Goal: Information Seeking & Learning: Learn about a topic

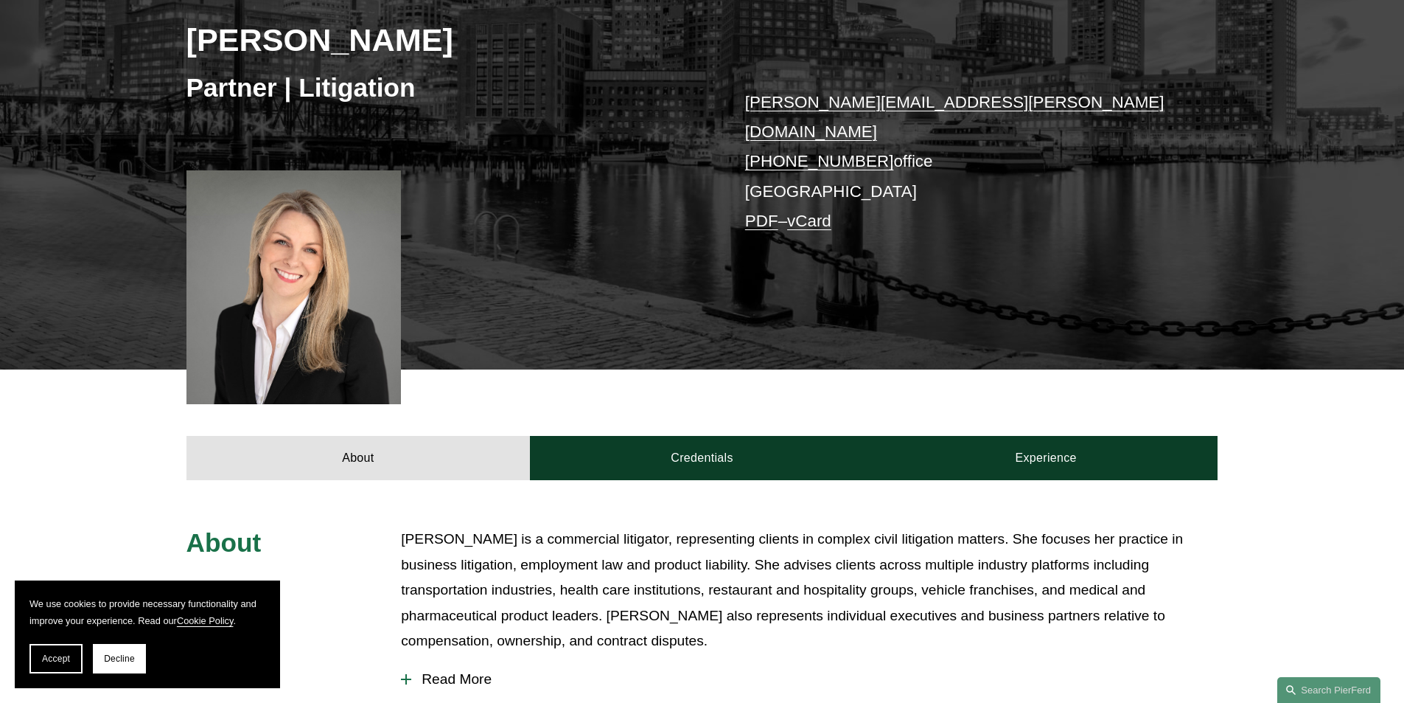
scroll to position [173, 0]
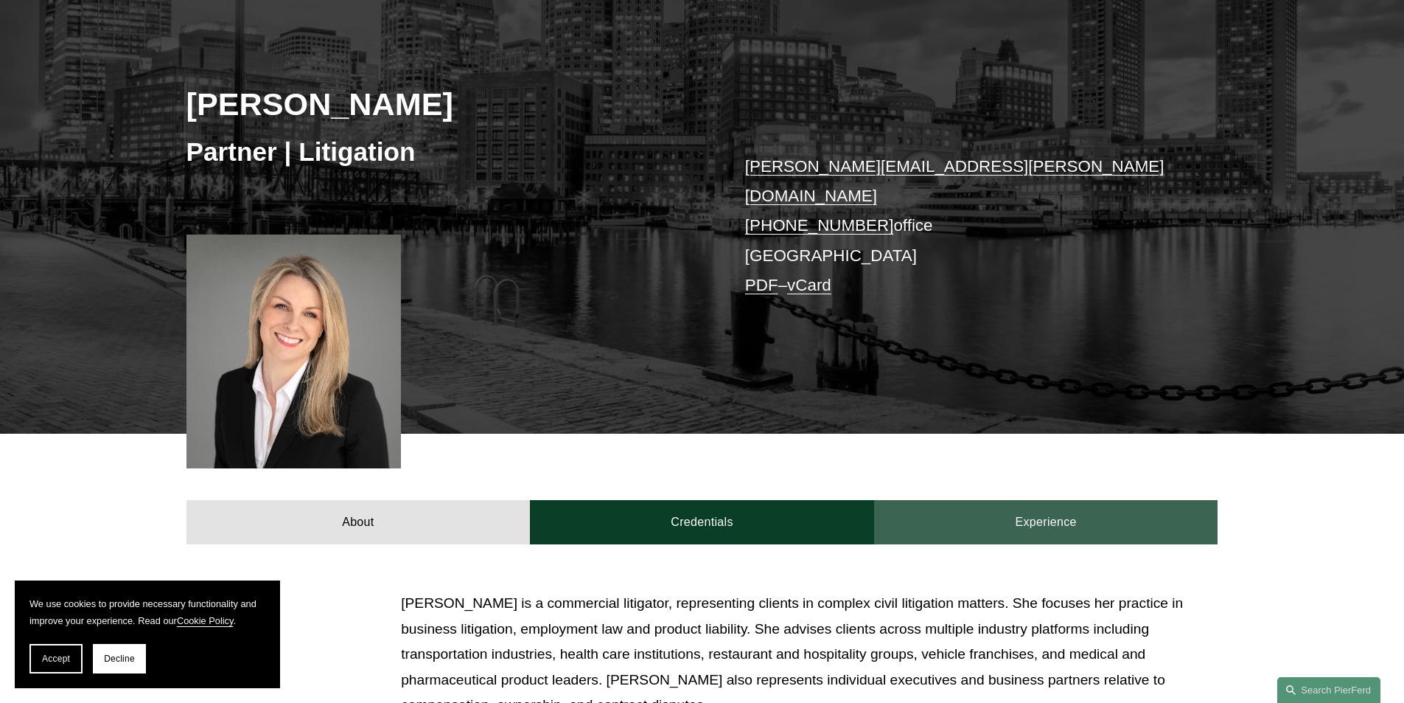
click at [1112, 506] on link "Experience" at bounding box center [1046, 522] width 344 height 44
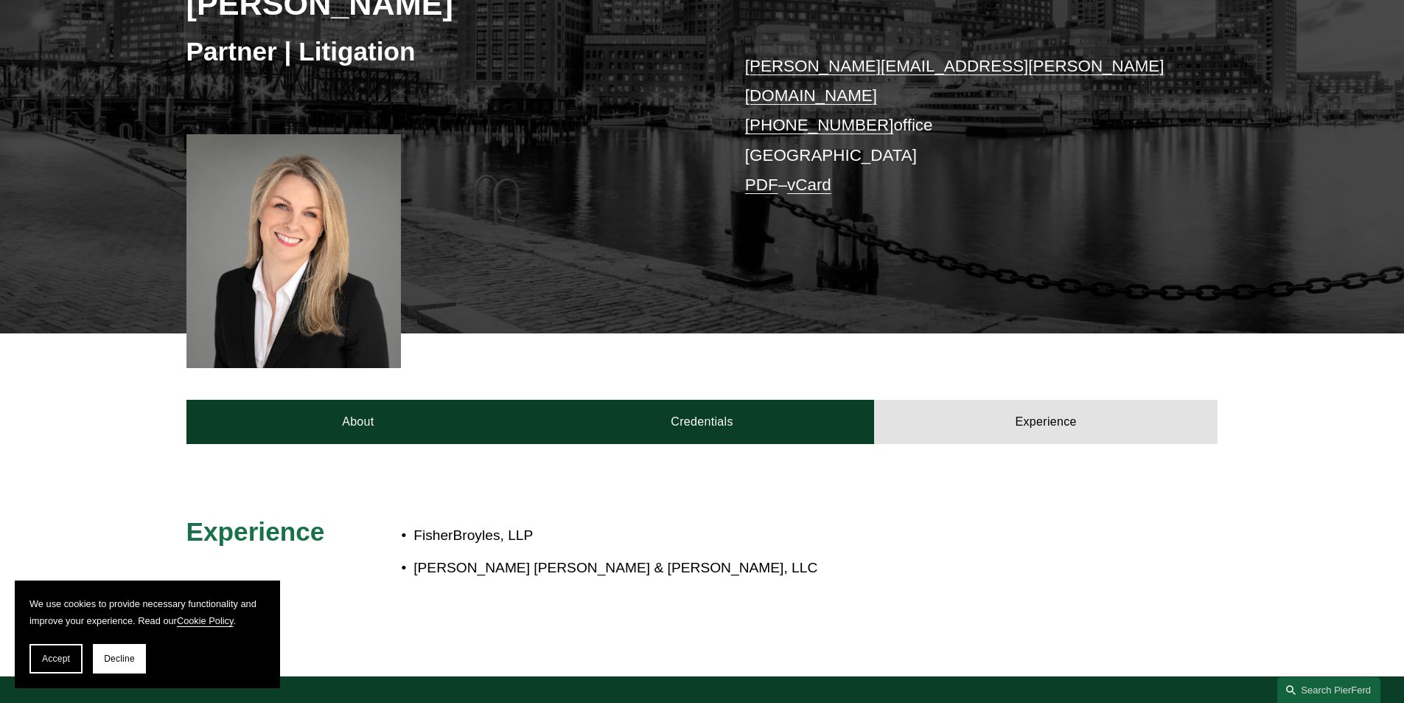
scroll to position [247, 0]
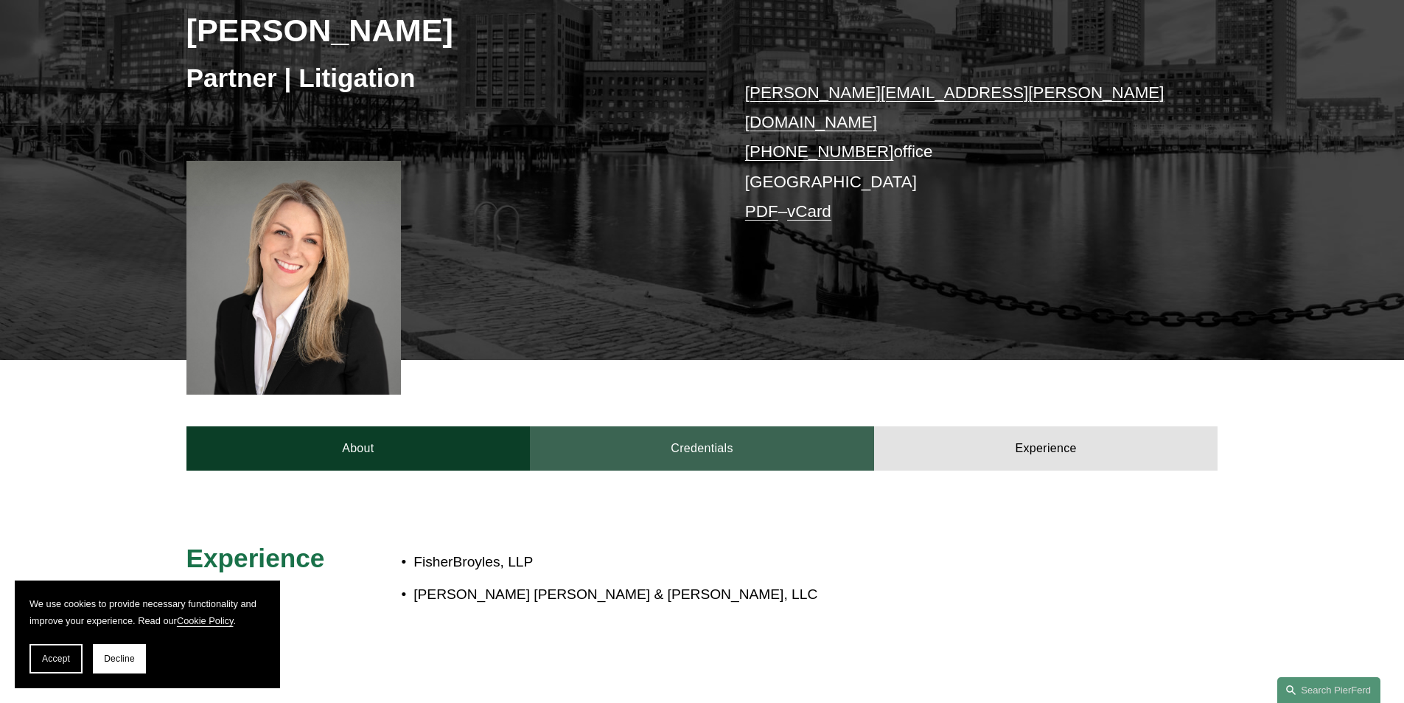
click at [692, 444] on link "Credentials" at bounding box center [702, 448] width 344 height 44
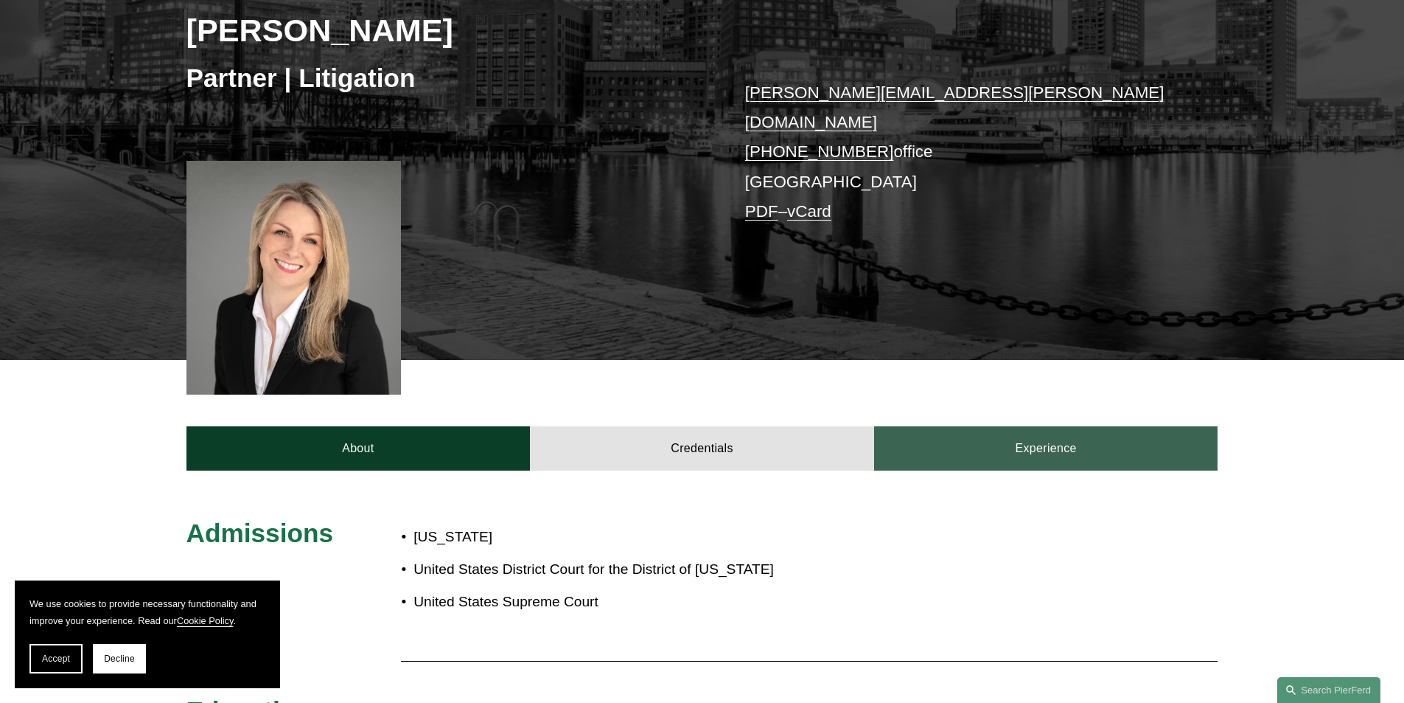
click at [1033, 426] on link "Experience" at bounding box center [1046, 448] width 344 height 44
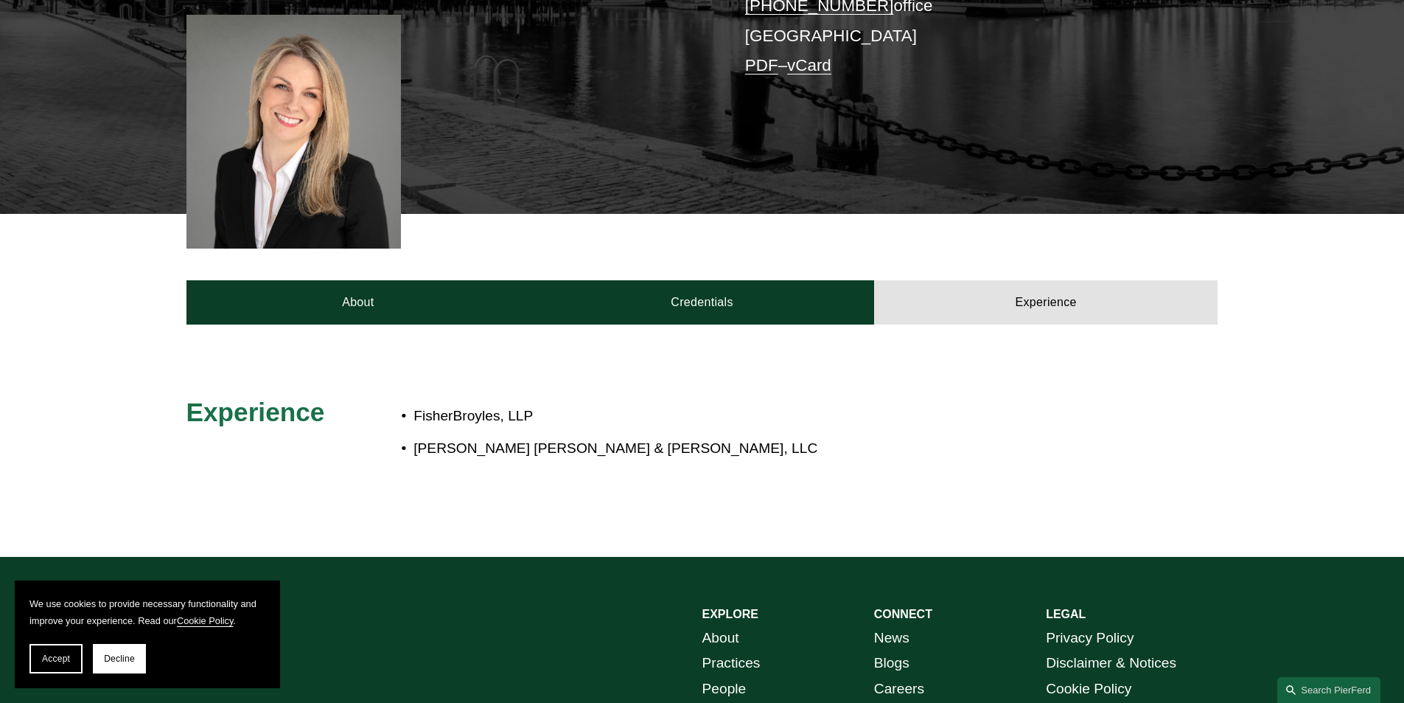
scroll to position [394, 0]
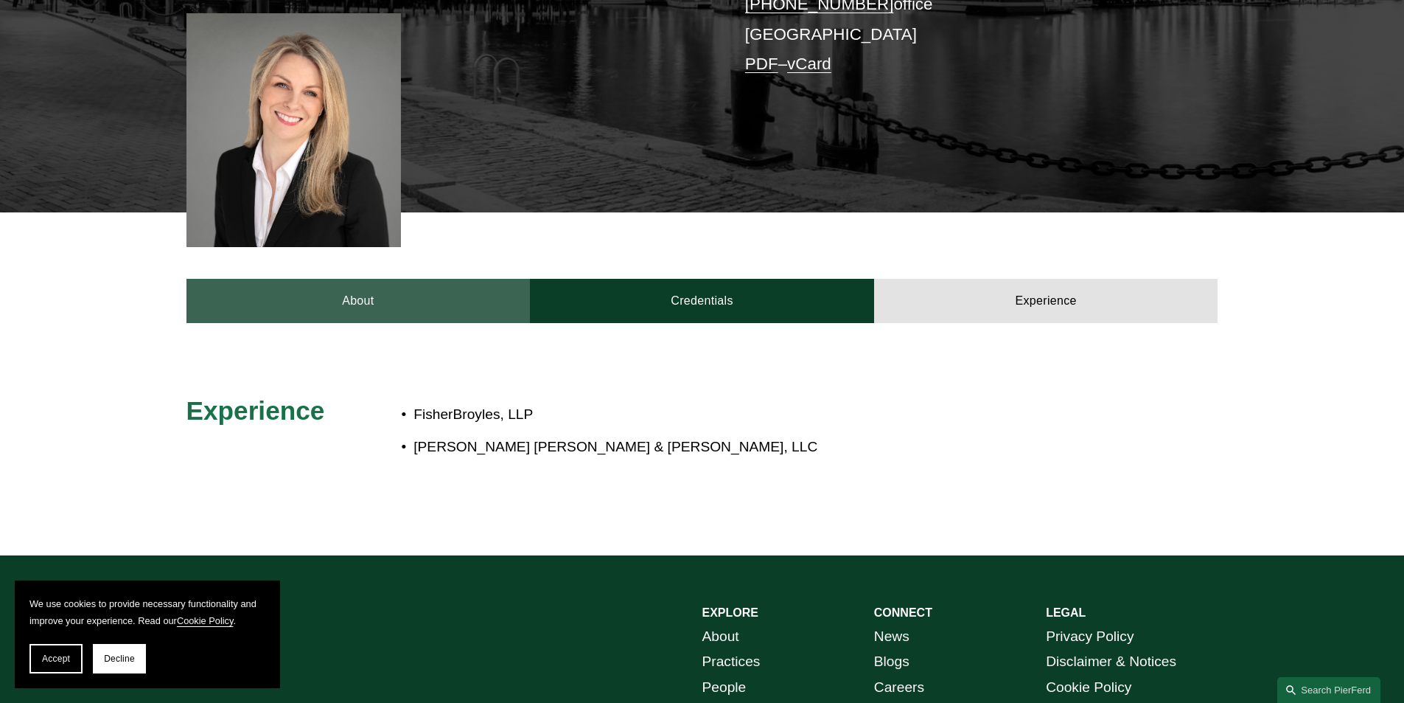
click at [337, 296] on link "About" at bounding box center [359, 301] width 344 height 44
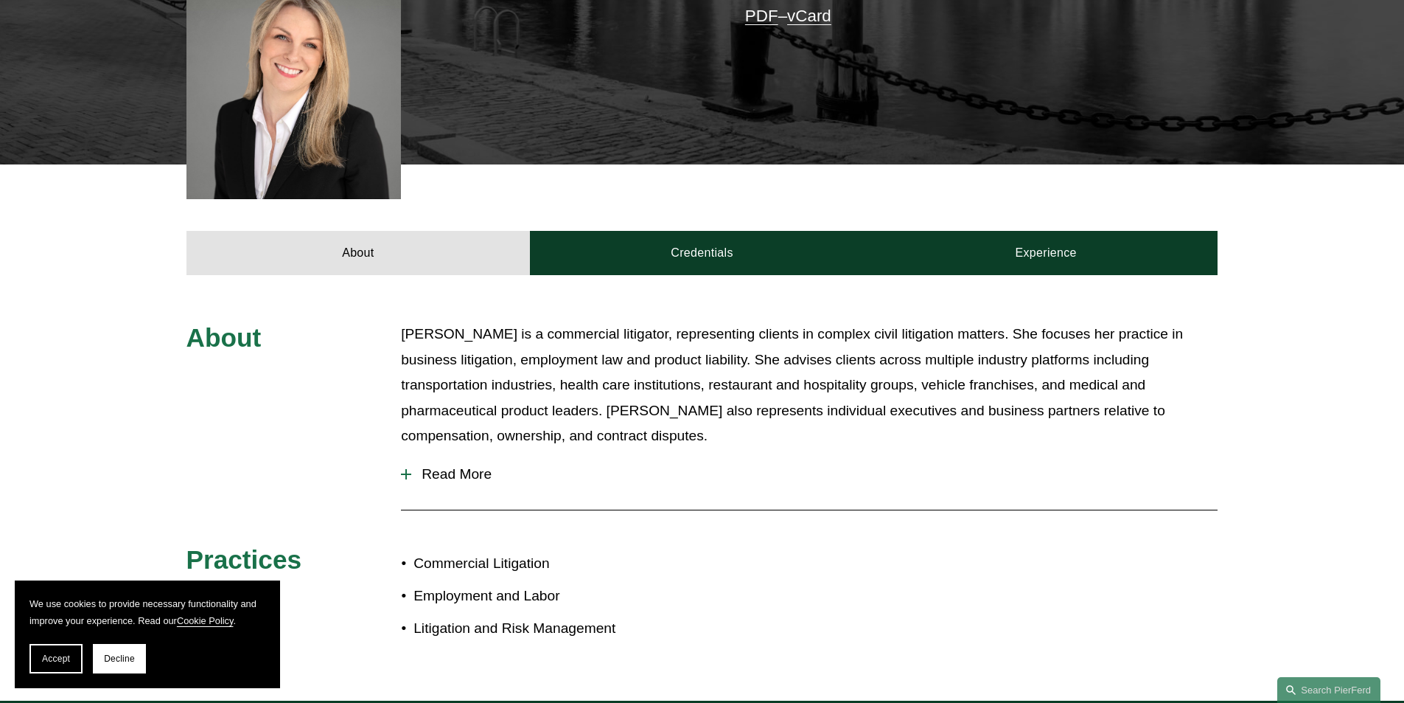
scroll to position [468, 0]
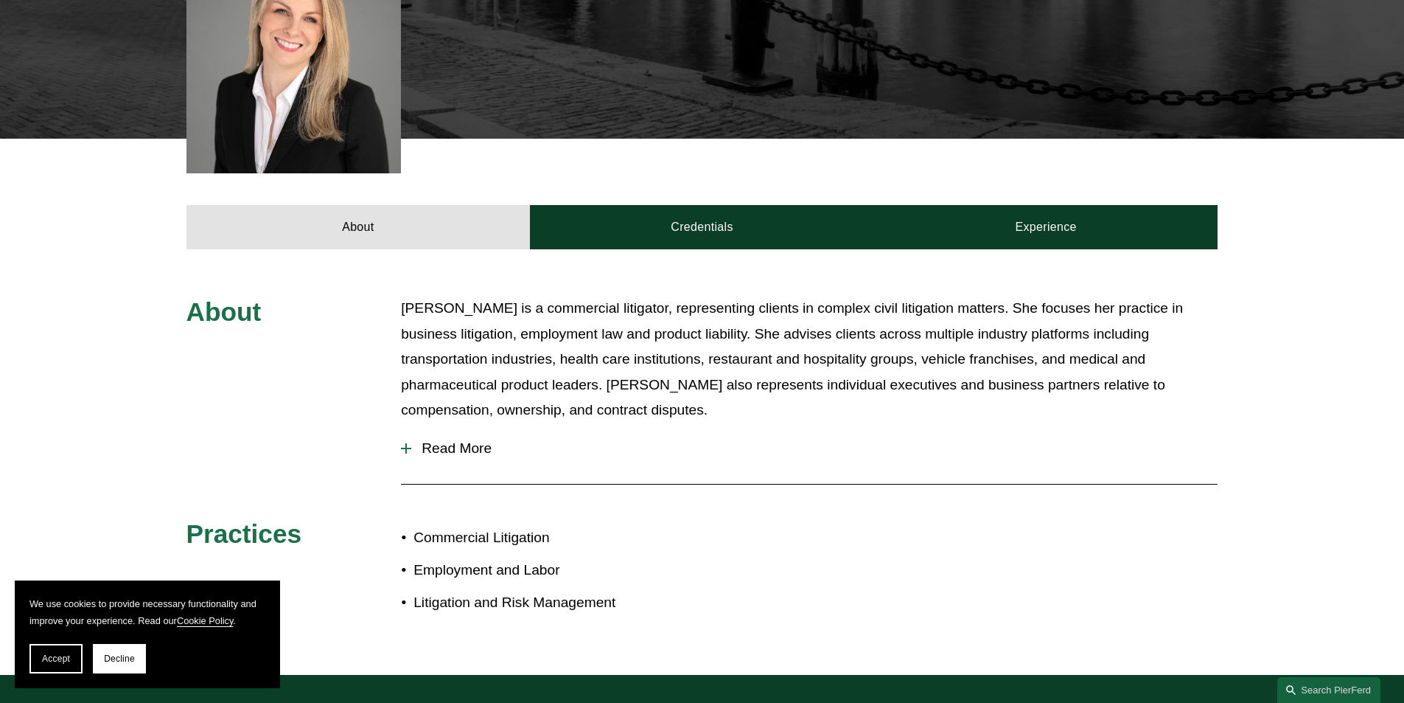
click at [466, 440] on span "Read More" at bounding box center [814, 448] width 807 height 16
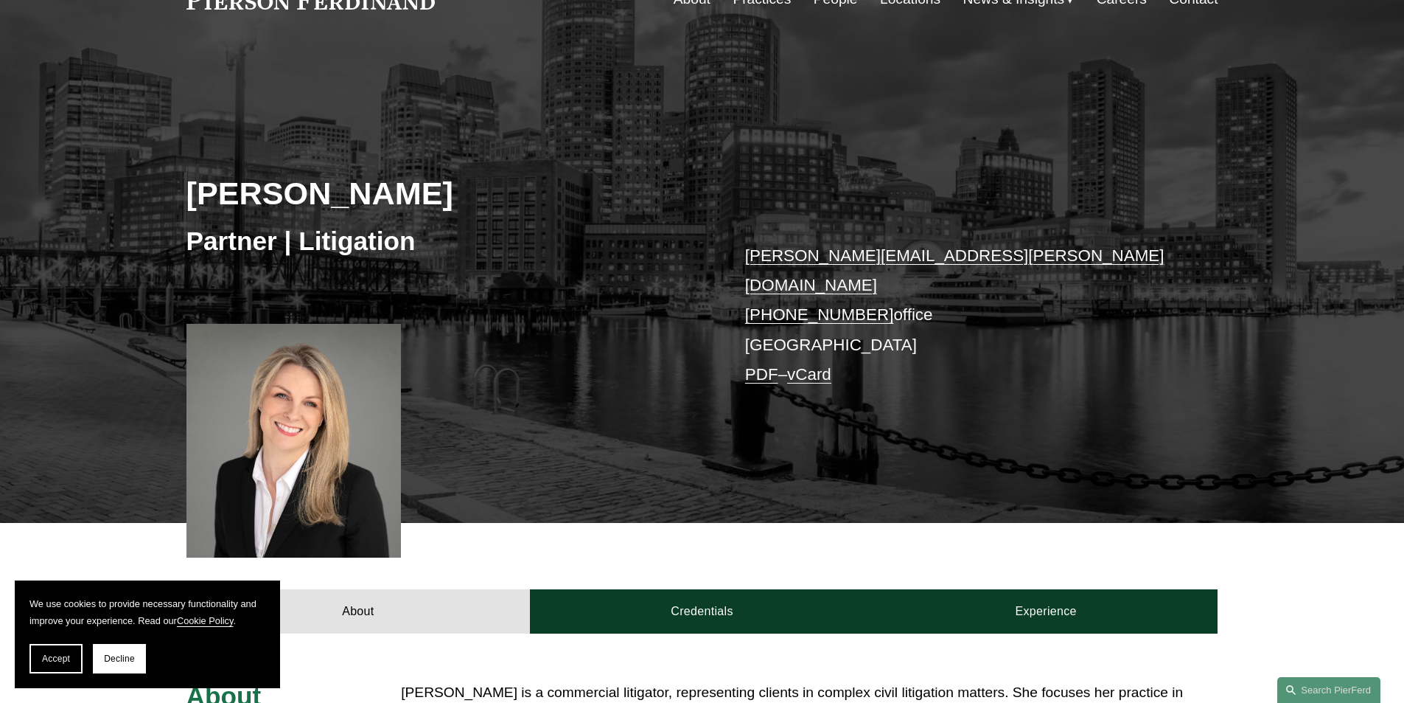
scroll to position [0, 0]
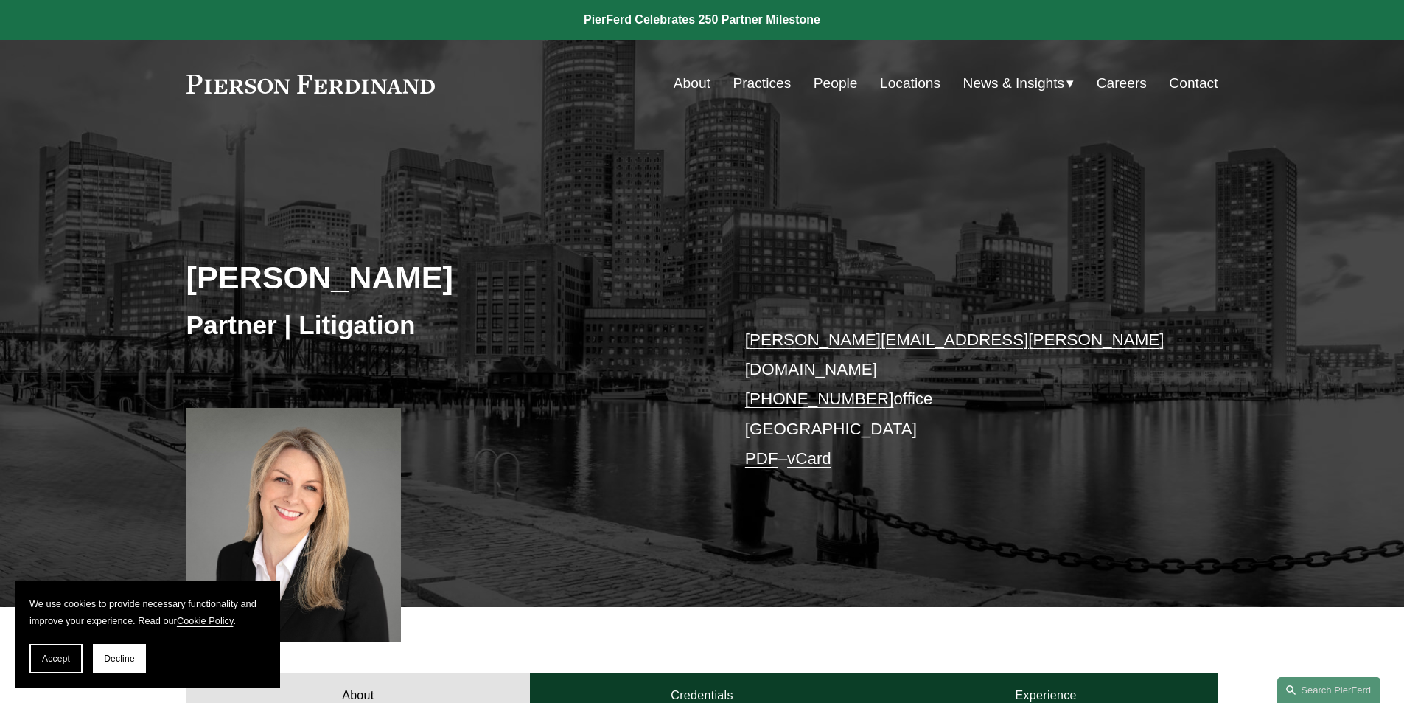
click at [889, 88] on link "Locations" at bounding box center [910, 83] width 60 height 28
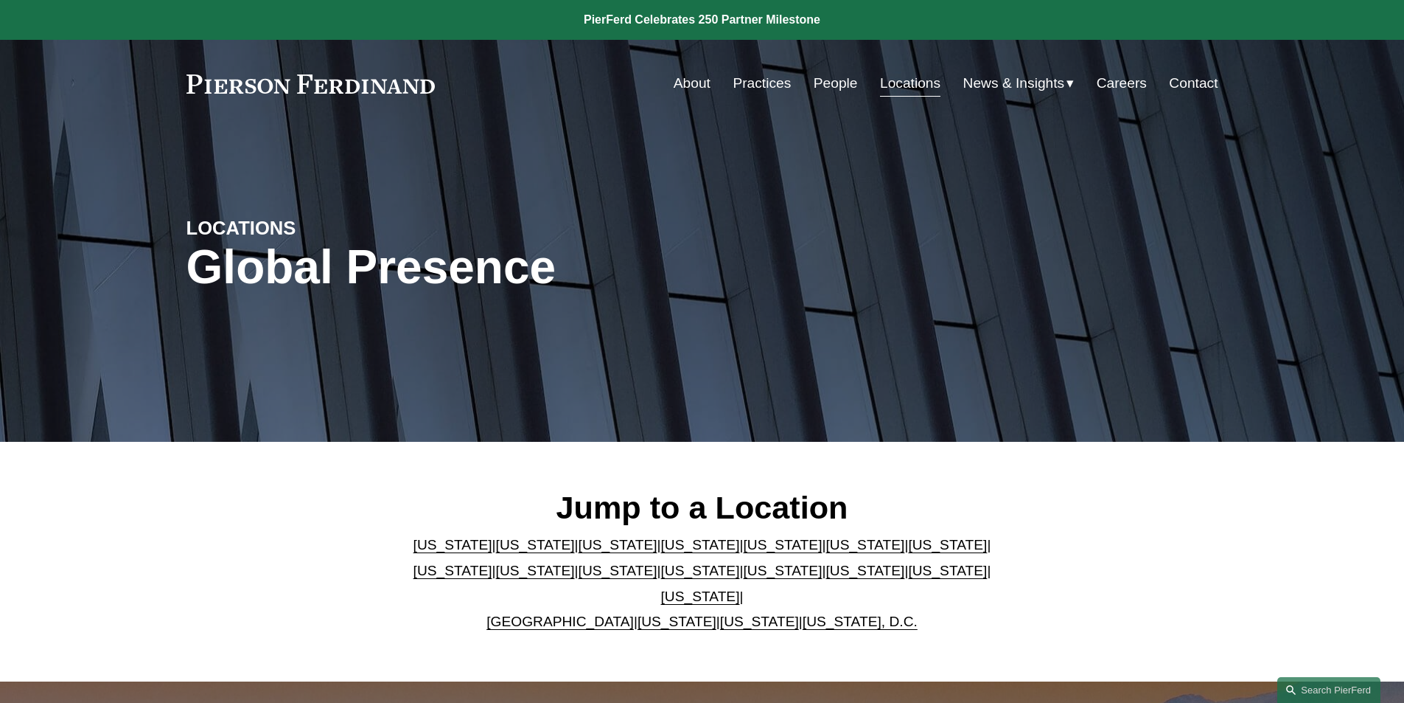
scroll to position [74, 0]
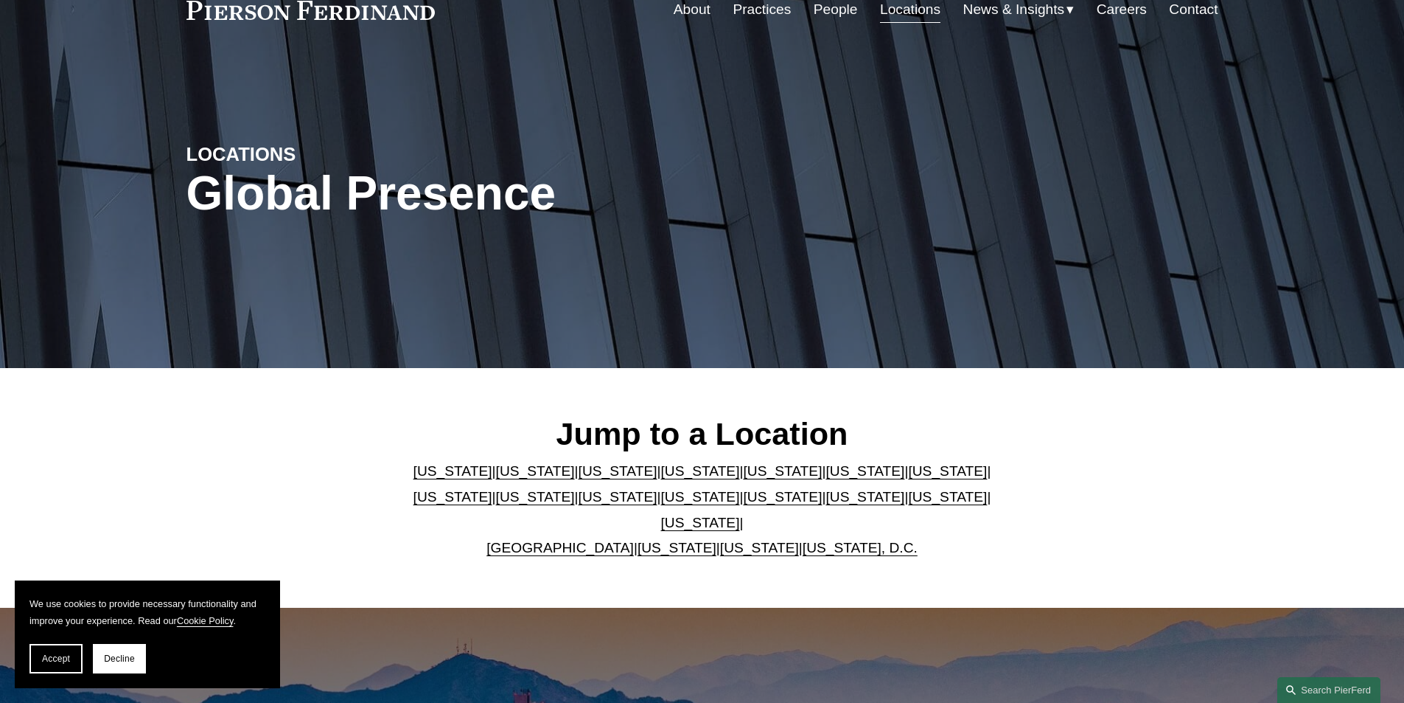
click at [492, 489] on link "[US_STATE]" at bounding box center [453, 496] width 79 height 15
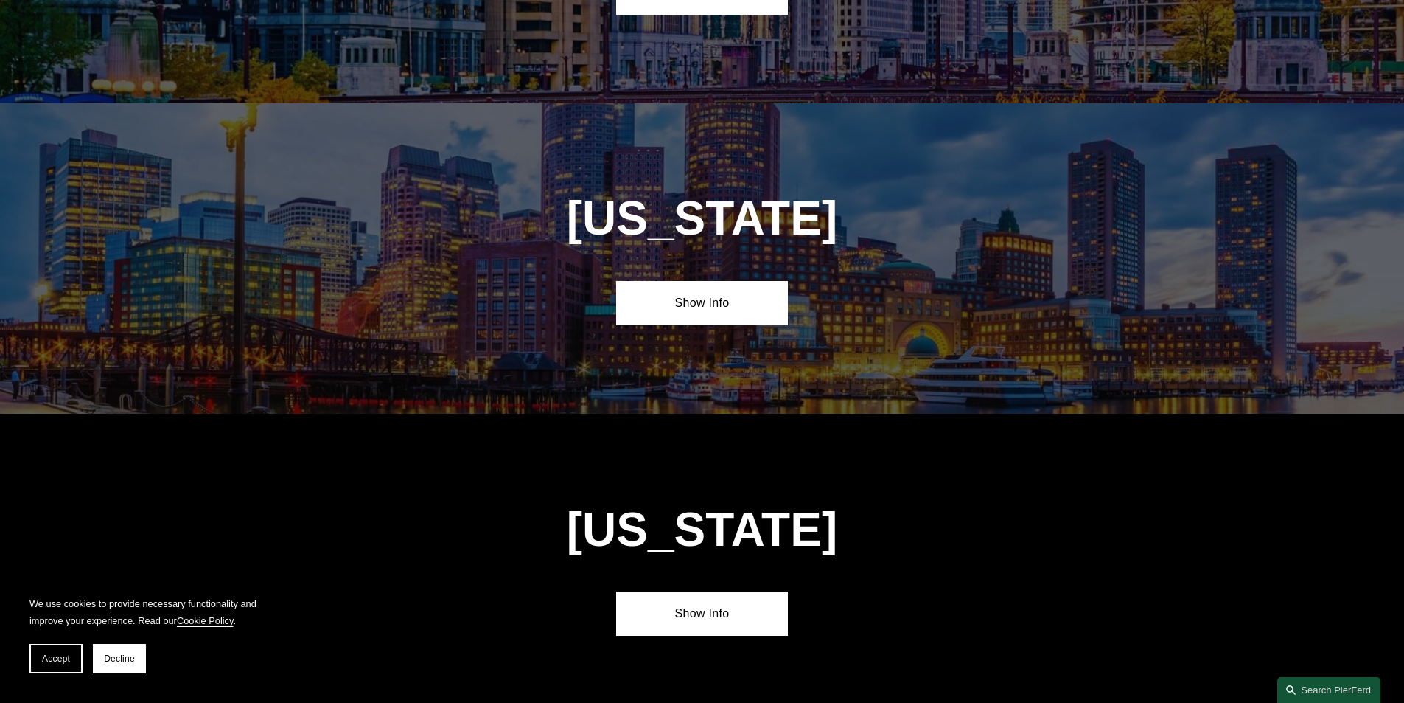
scroll to position [2849, 0]
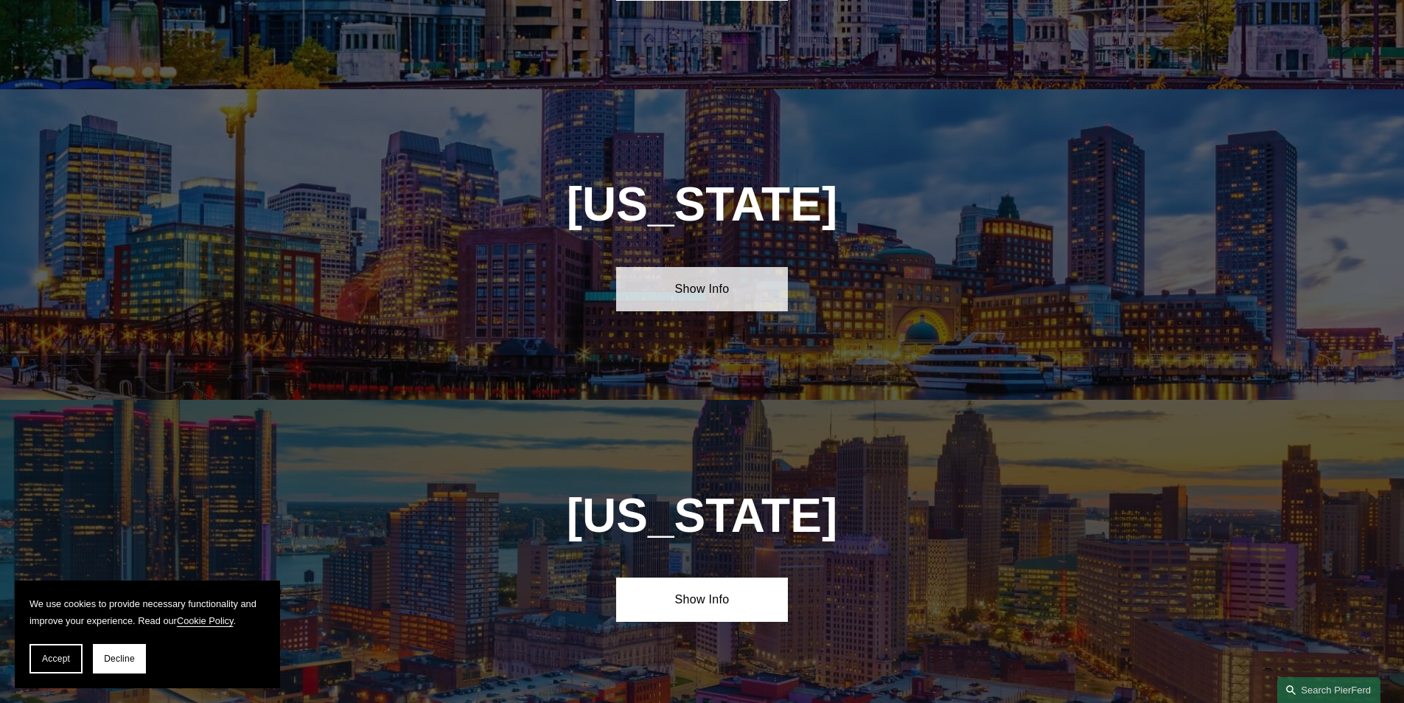
click at [686, 267] on link "Show Info" at bounding box center [702, 289] width 172 height 44
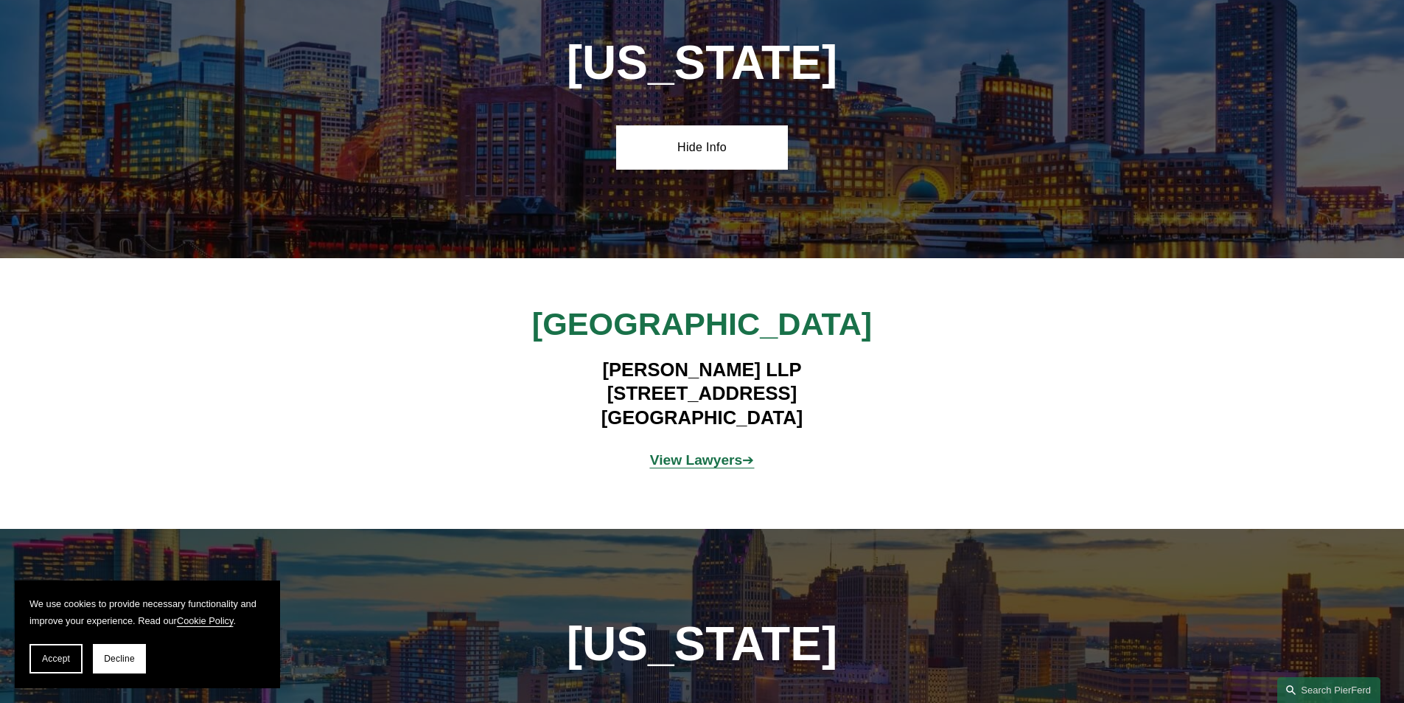
scroll to position [2996, 0]
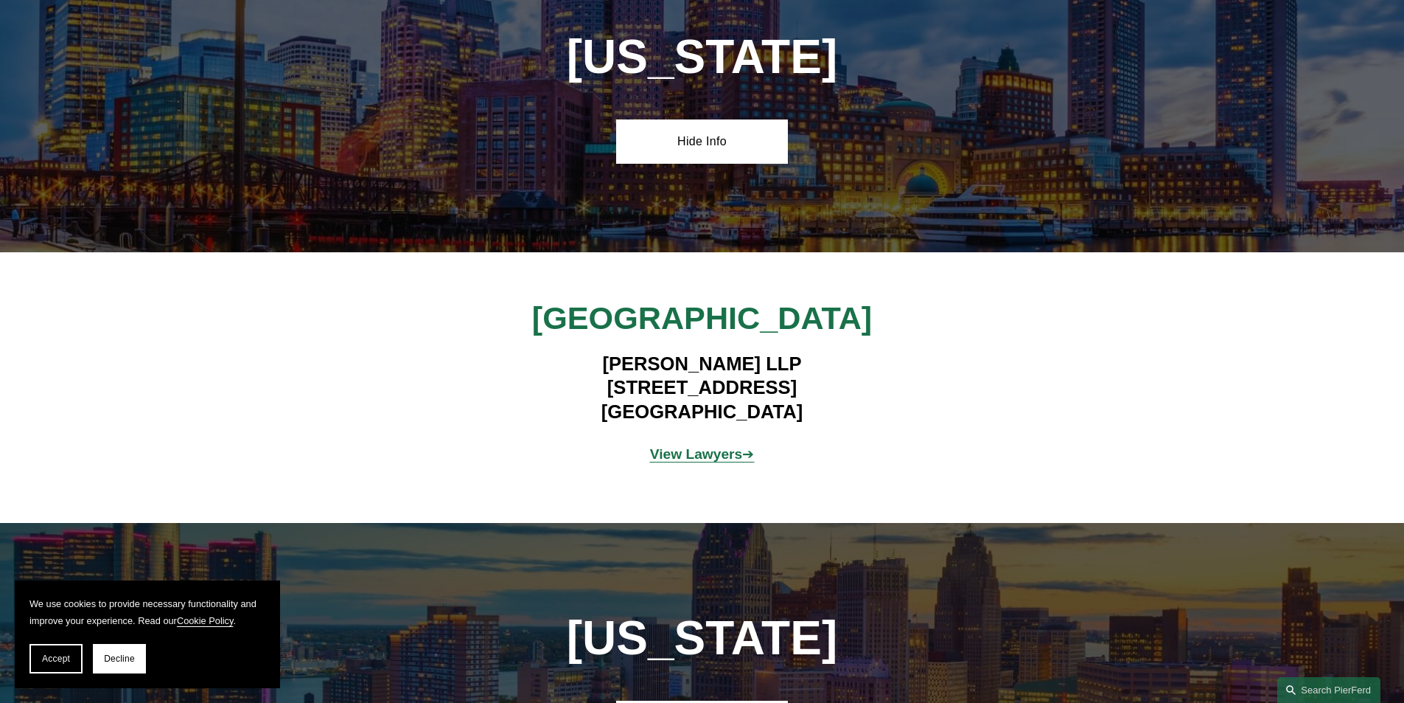
click at [713, 446] on strong "View Lawyers" at bounding box center [696, 453] width 93 height 15
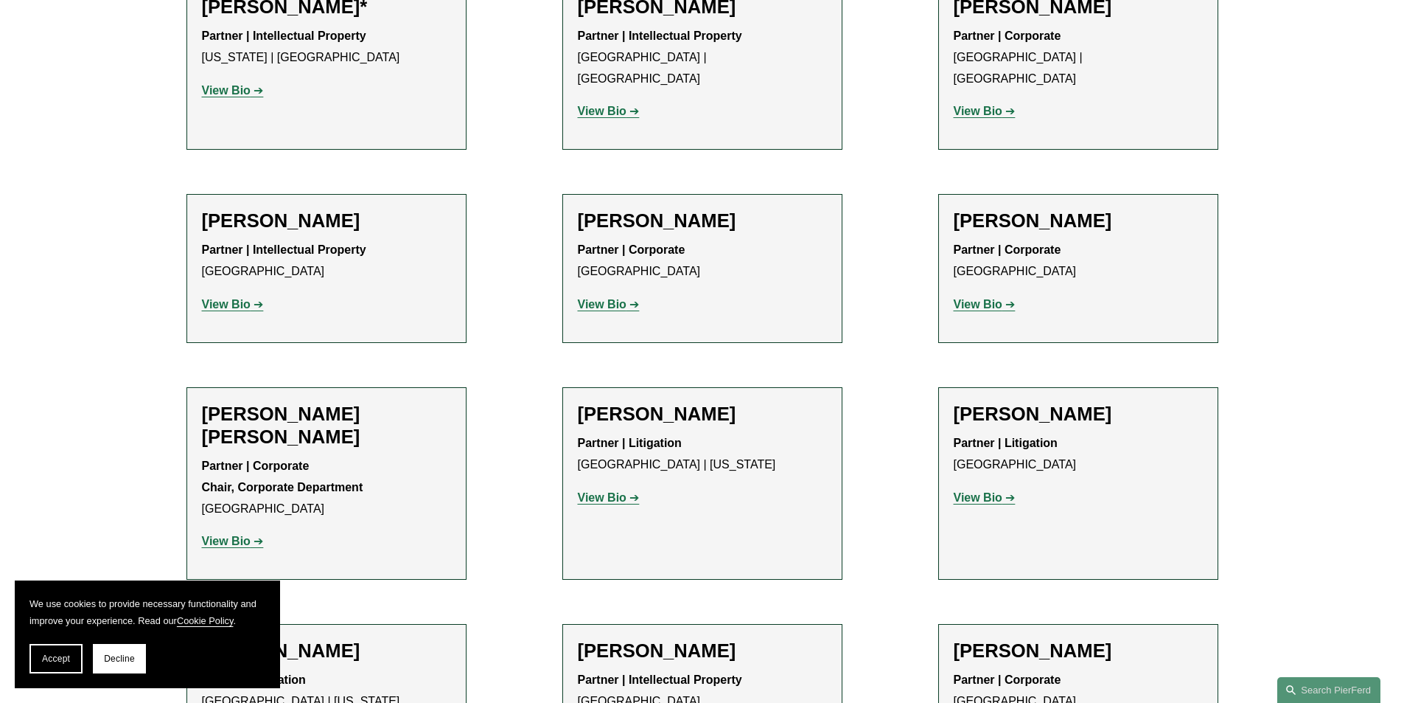
scroll to position [664, 0]
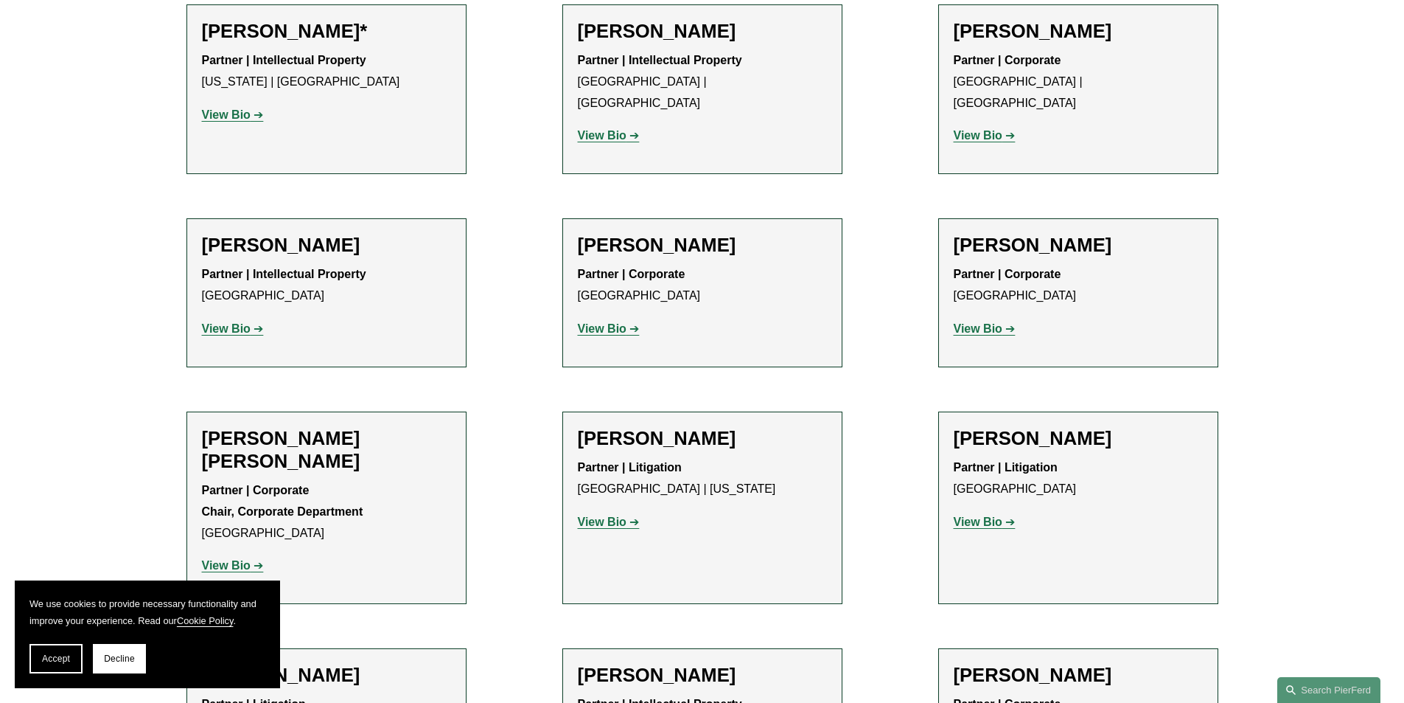
click at [605, 322] on strong "View Bio" at bounding box center [602, 328] width 49 height 13
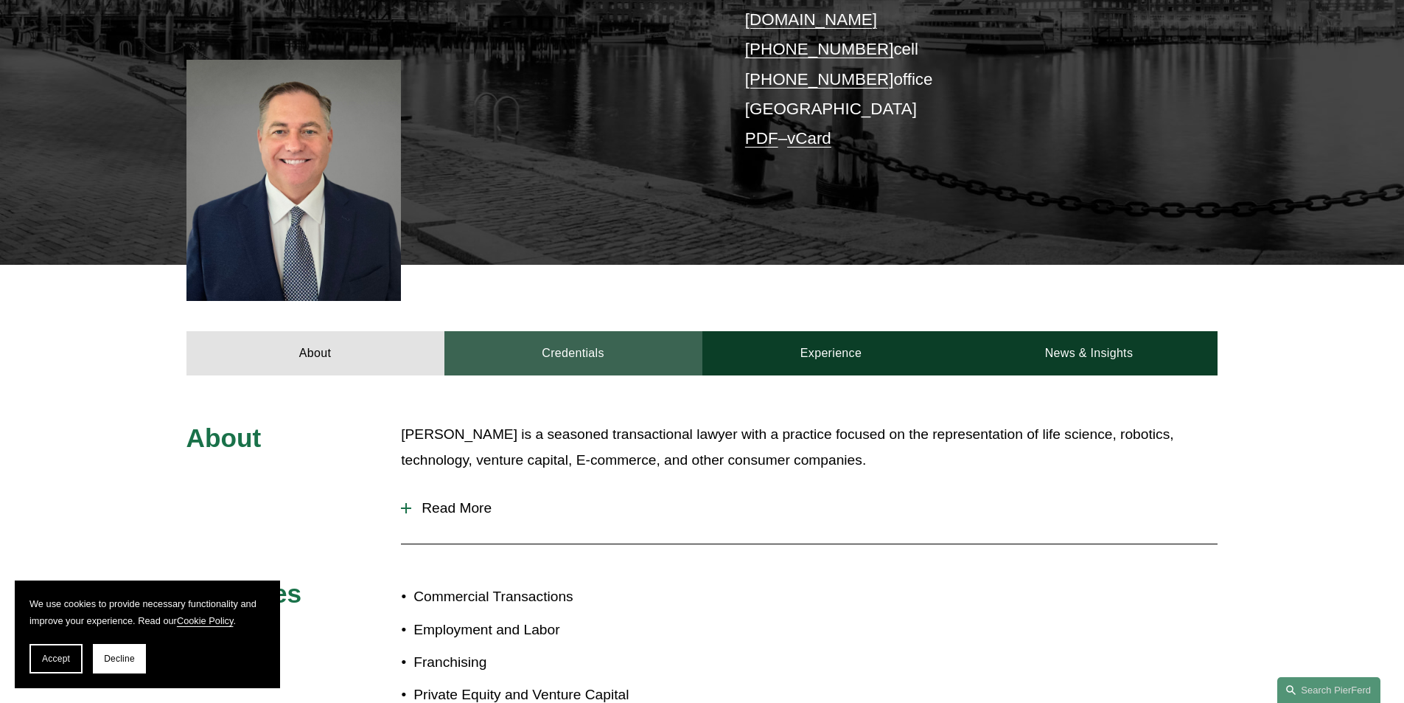
scroll to position [295, 0]
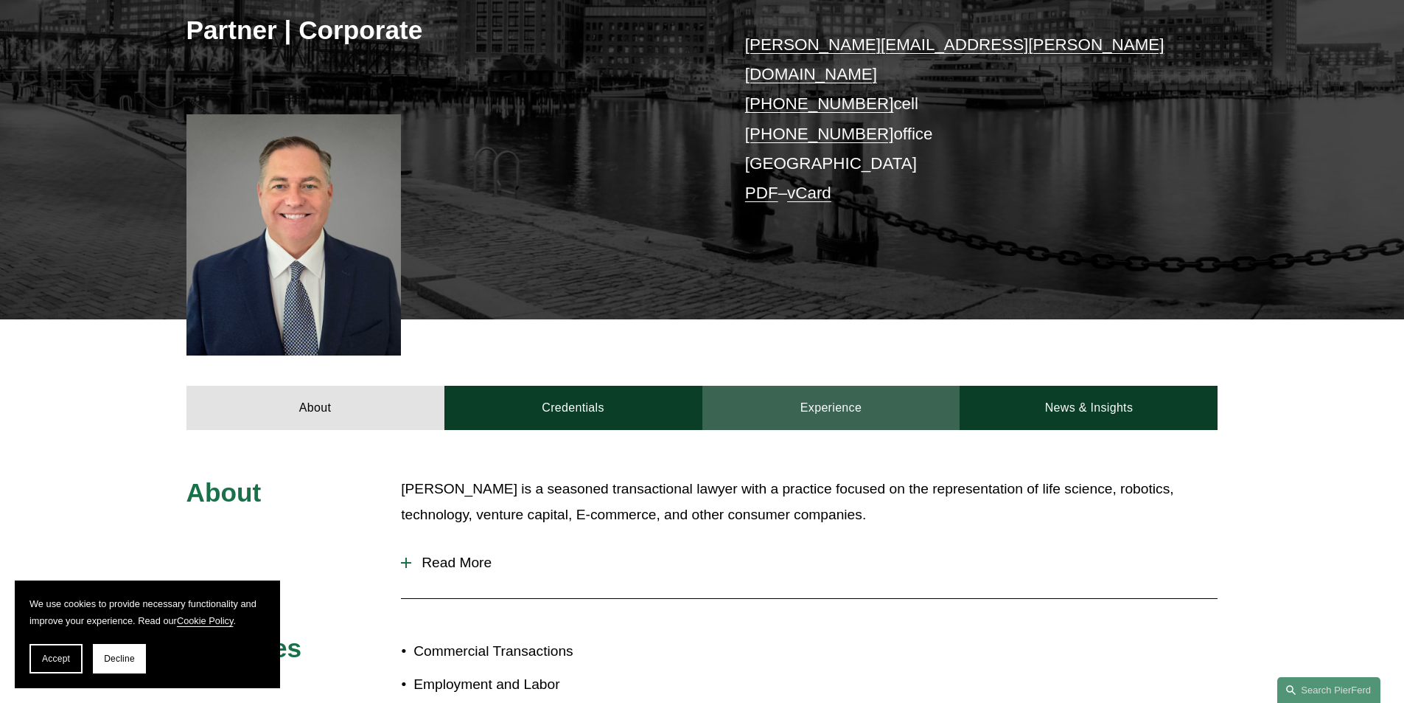
click at [783, 387] on link "Experience" at bounding box center [832, 408] width 258 height 44
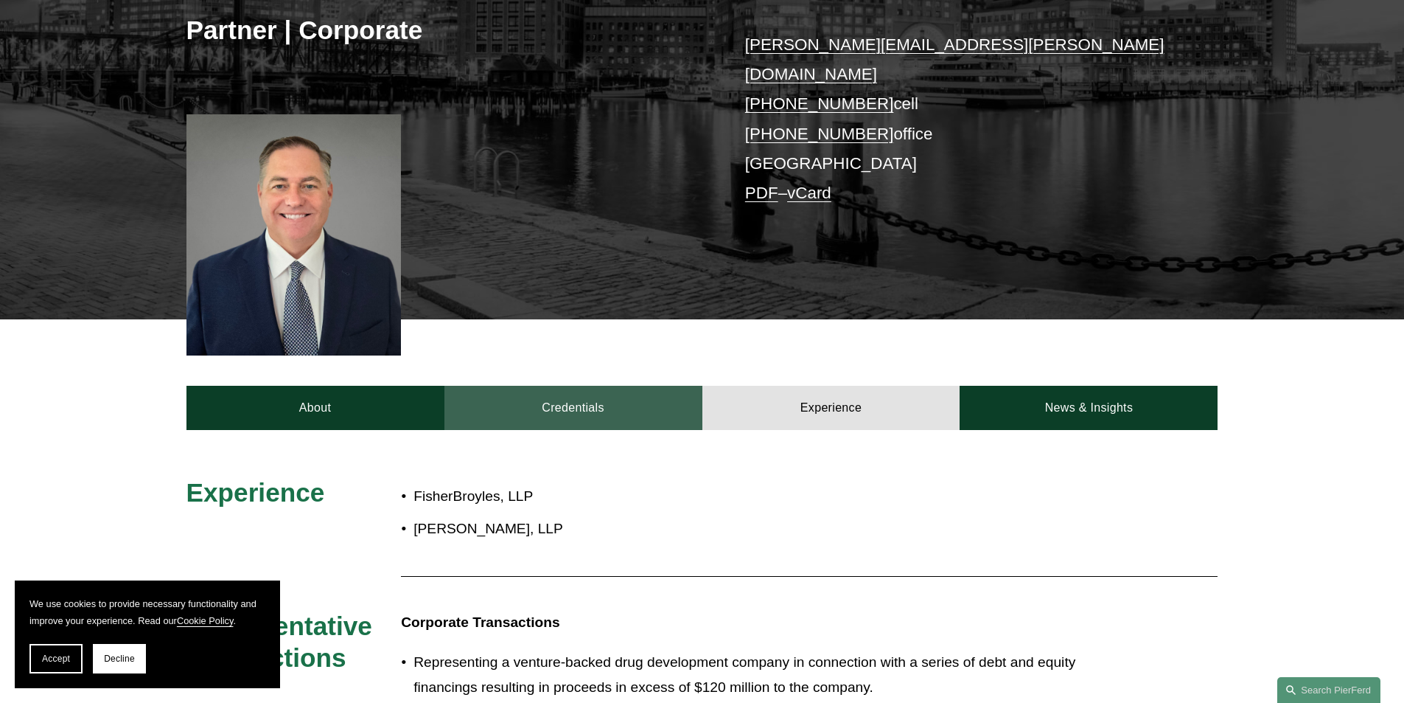
click at [627, 391] on link "Credentials" at bounding box center [574, 408] width 258 height 44
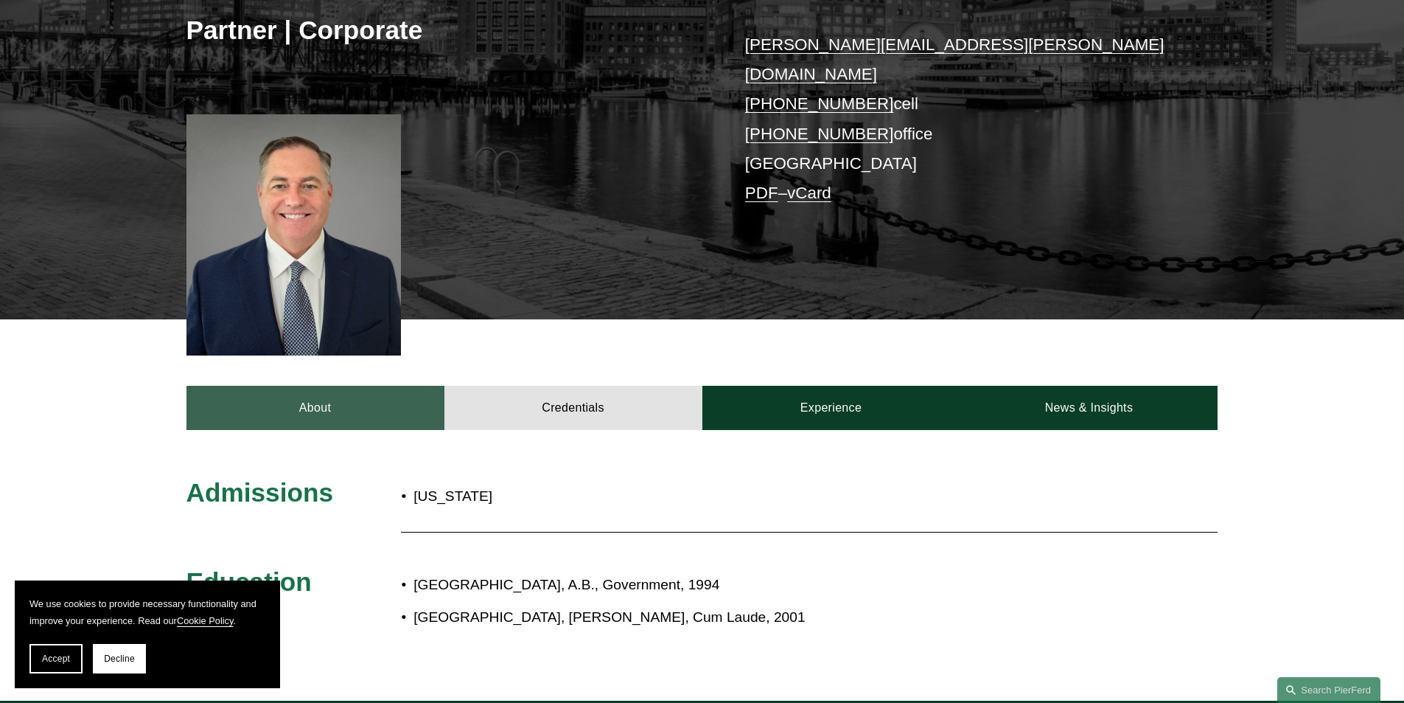
click at [344, 389] on link "About" at bounding box center [316, 408] width 258 height 44
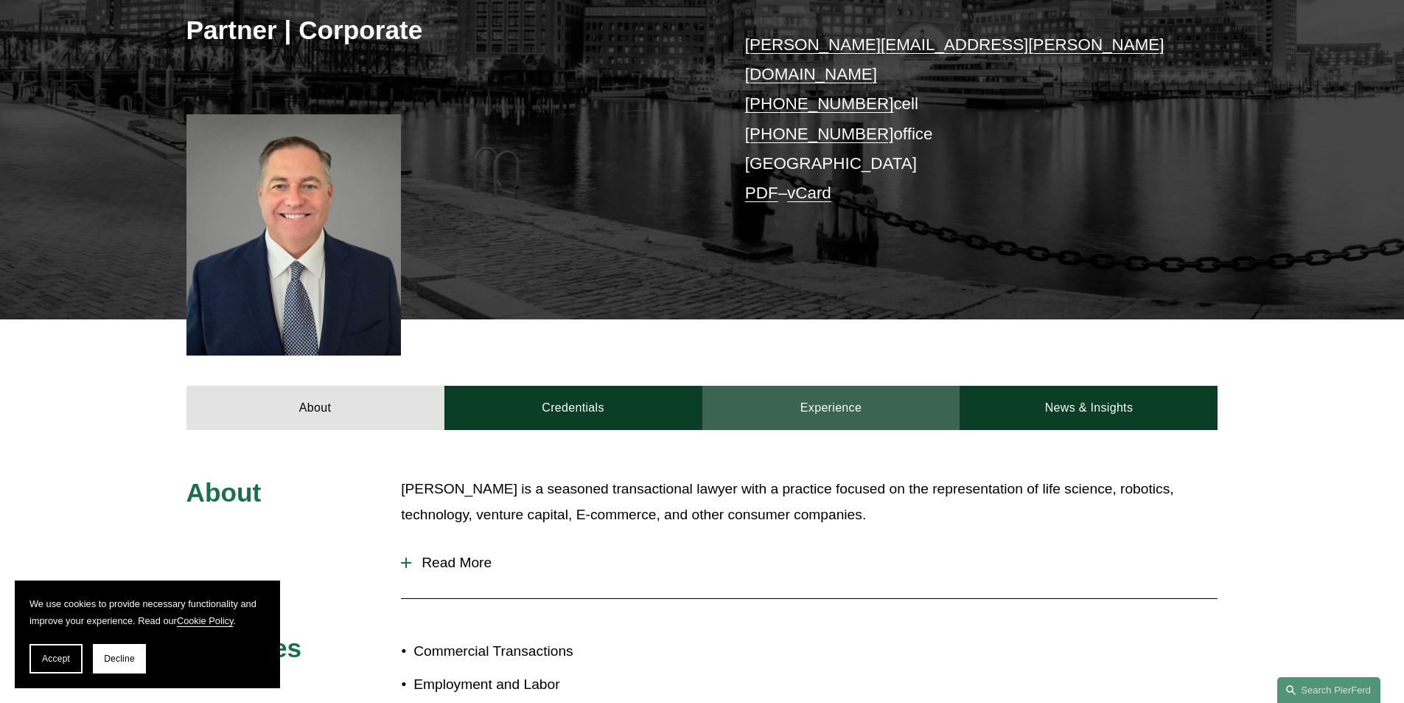
click at [775, 386] on link "Experience" at bounding box center [832, 408] width 258 height 44
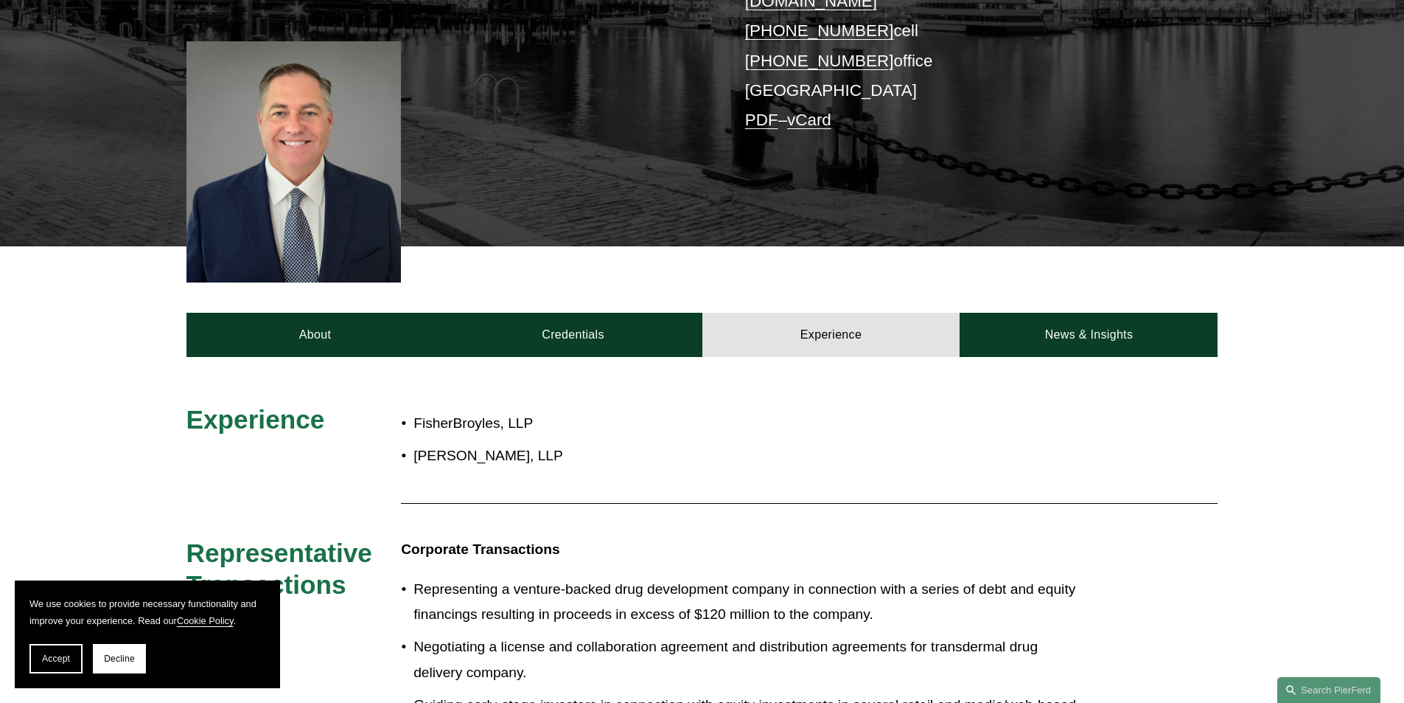
scroll to position [369, 0]
